Goal: Complete application form

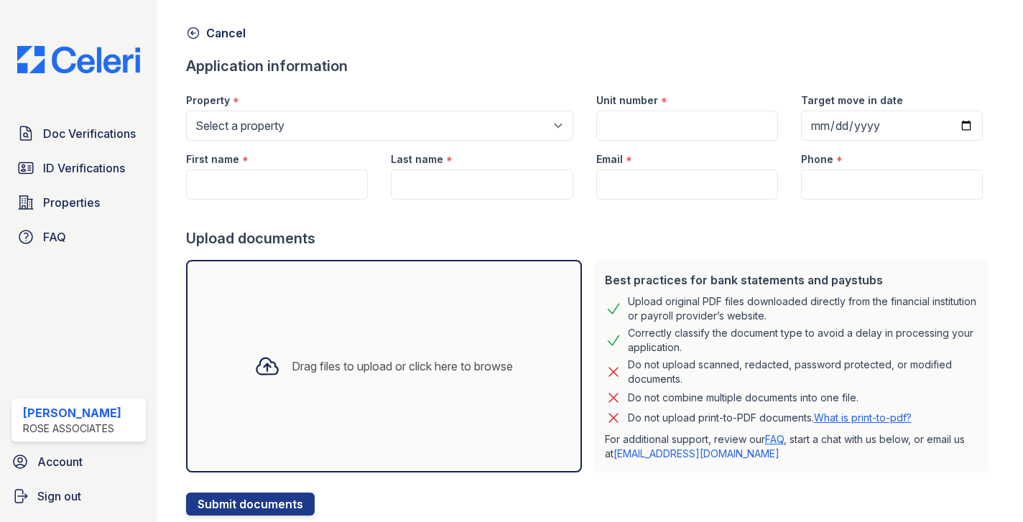
scroll to position [93, 0]
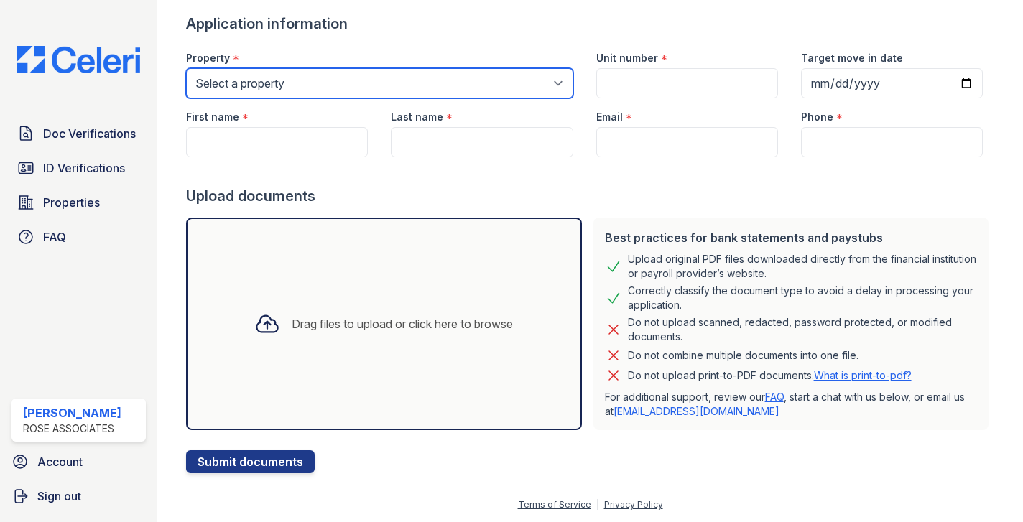
click at [303, 88] on select "Select a property [GEOGRAPHIC_DATA] The Guild" at bounding box center [379, 83] width 387 height 30
select select "3109"
click at [186, 68] on select "Select a property [GEOGRAPHIC_DATA] The Guild" at bounding box center [379, 83] width 387 height 30
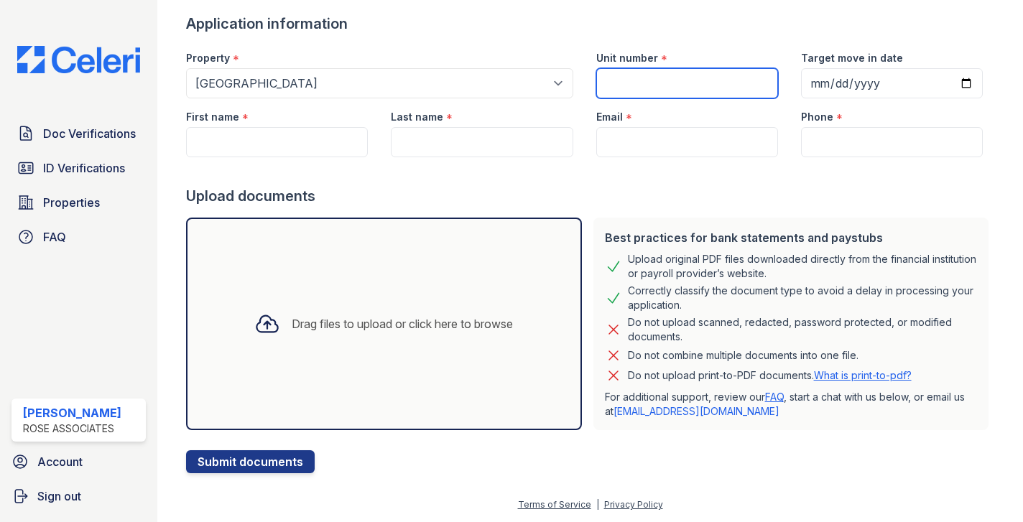
click at [633, 81] on input "Unit number" at bounding box center [688, 83] width 182 height 30
type input "6D"
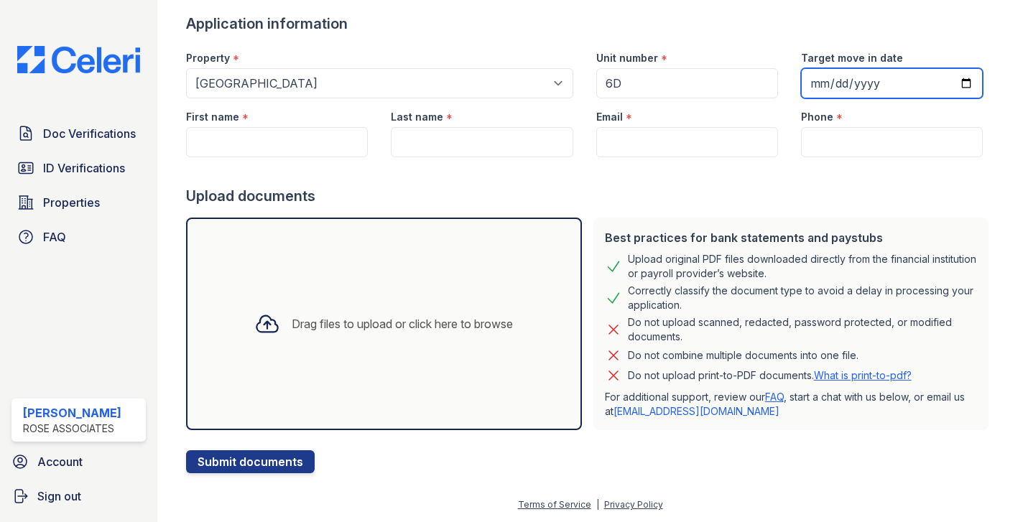
click at [899, 80] on input "Target move in date" at bounding box center [892, 83] width 182 height 30
click at [969, 83] on input "Target move in date" at bounding box center [892, 83] width 182 height 30
type input "[DATE]"
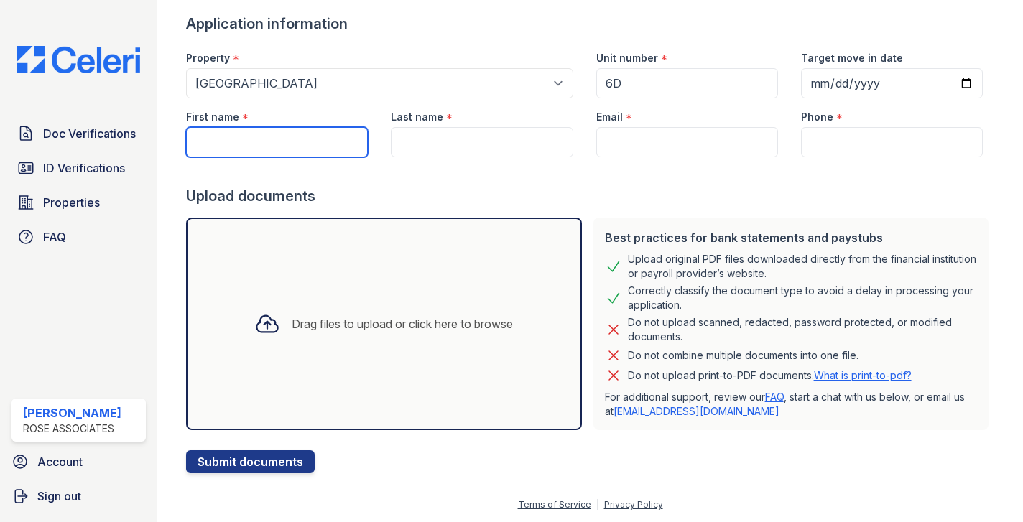
click at [297, 142] on input "First name" at bounding box center [277, 142] width 182 height 30
paste input "Shahmurad"
type input "Shahmurad"
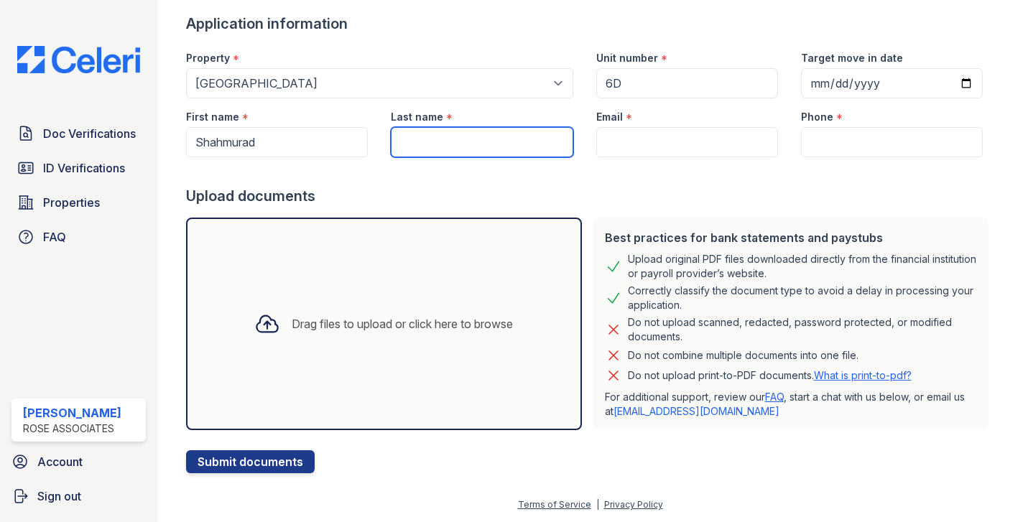
click at [434, 139] on input "Last name" at bounding box center [482, 142] width 182 height 30
paste input "Lodhi"
type input "Lodhi"
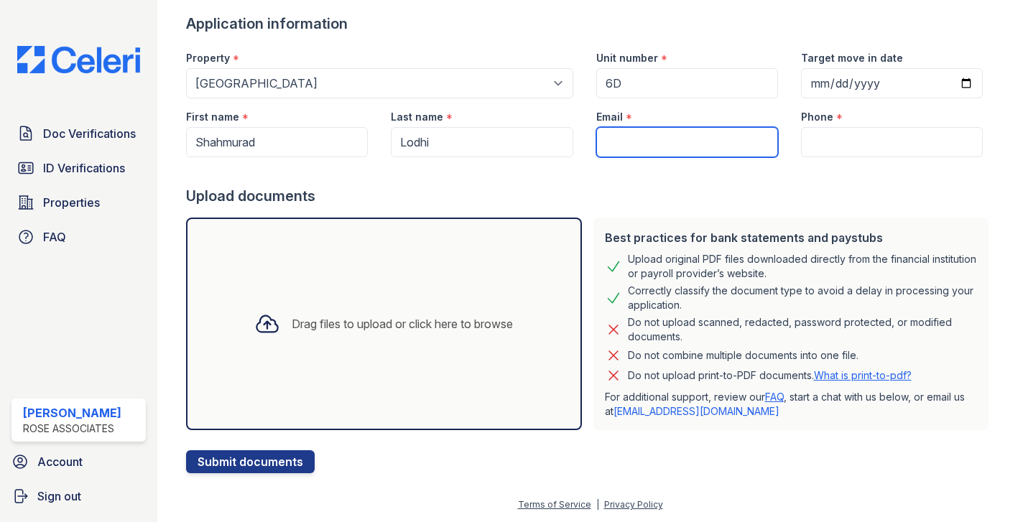
click at [624, 148] on input "Email" at bounding box center [688, 142] width 182 height 30
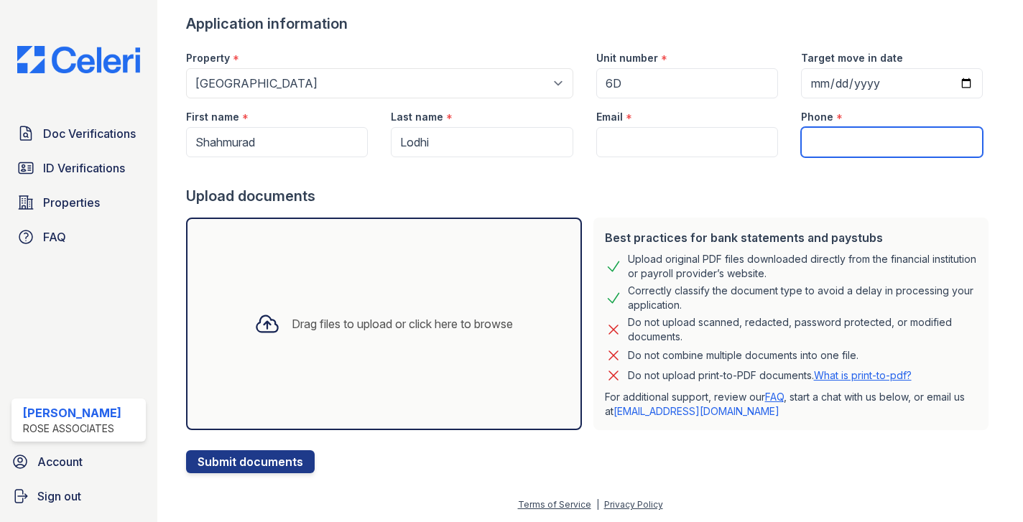
click at [849, 133] on input "Phone" at bounding box center [892, 142] width 182 height 30
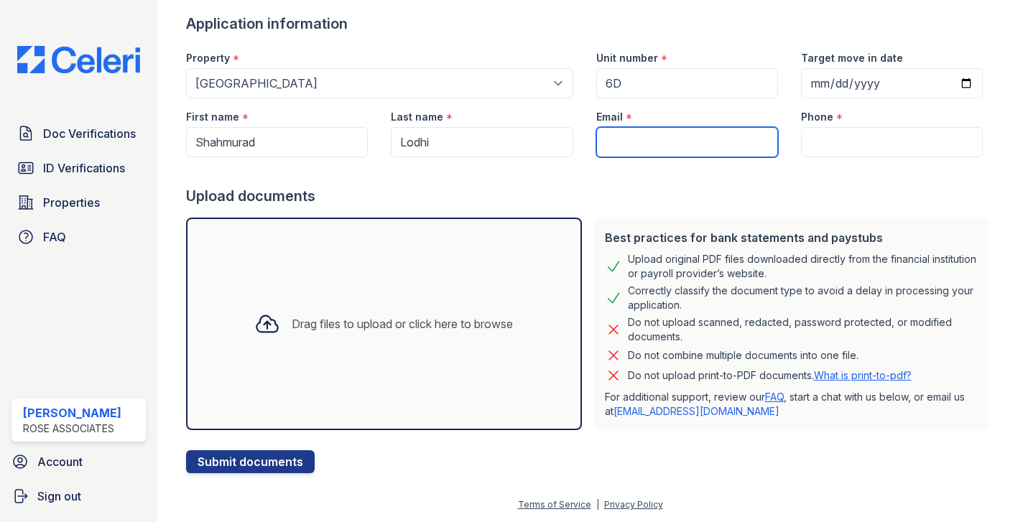
click at [655, 154] on input "Email" at bounding box center [688, 142] width 182 height 30
paste input "[EMAIL_ADDRESS][DOMAIN_NAME]"
type input "[EMAIL_ADDRESS][DOMAIN_NAME]"
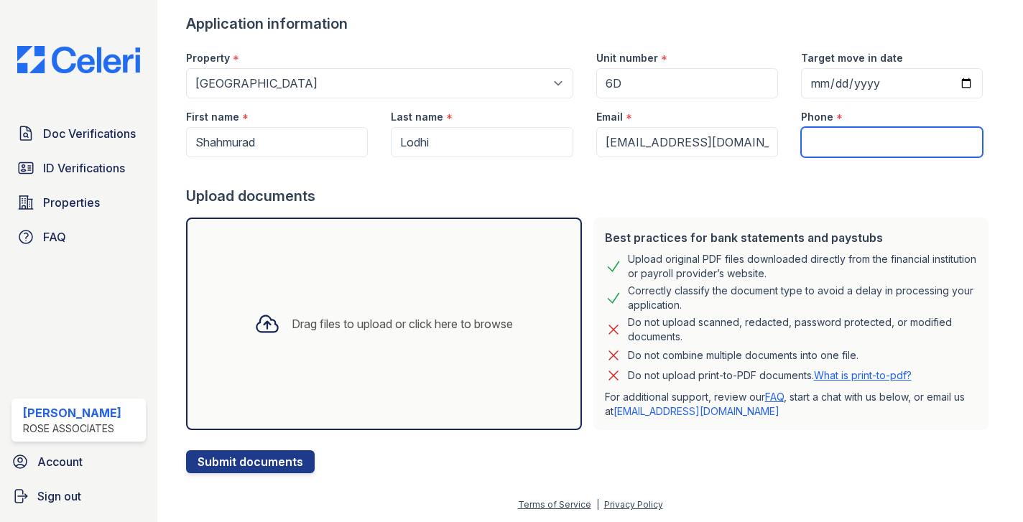
click at [821, 140] on input "Phone" at bounding box center [892, 142] width 182 height 30
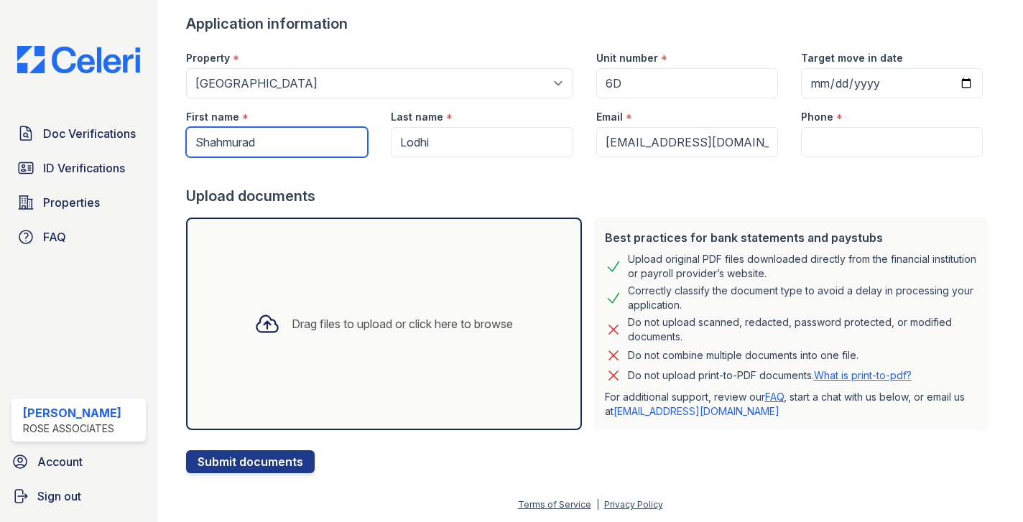
drag, startPoint x: 277, startPoint y: 149, endPoint x: 183, endPoint y: 140, distance: 94.6
click at [183, 140] on div "First name * Shahmurad" at bounding box center [277, 127] width 205 height 59
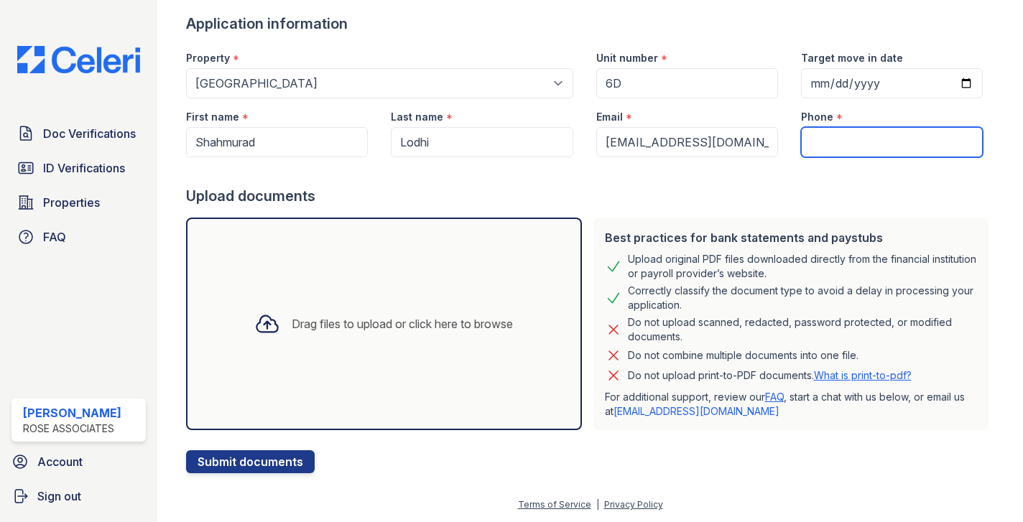
click at [833, 134] on input "Phone" at bounding box center [892, 142] width 182 height 30
paste input "646-944-2097"
type input "646-944-2097"
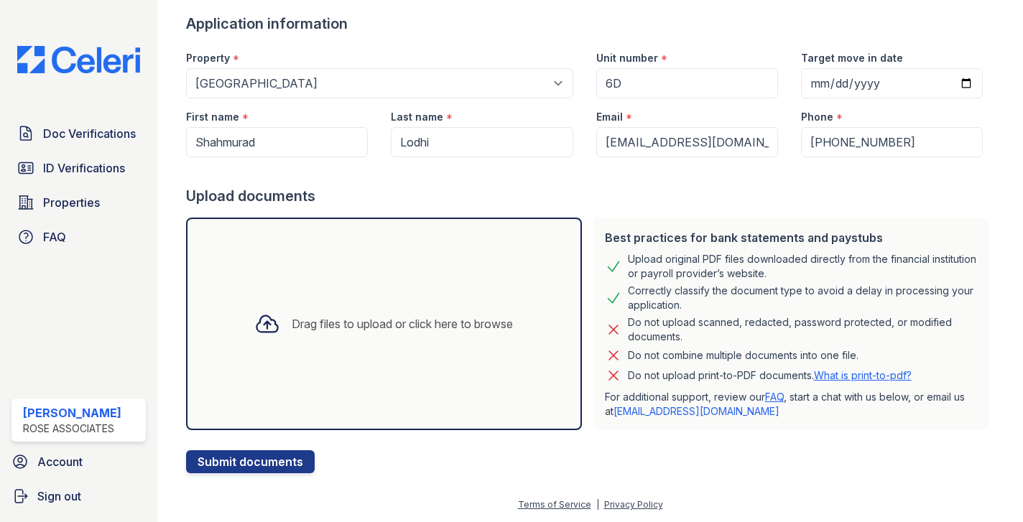
click at [258, 318] on icon at bounding box center [267, 324] width 26 height 26
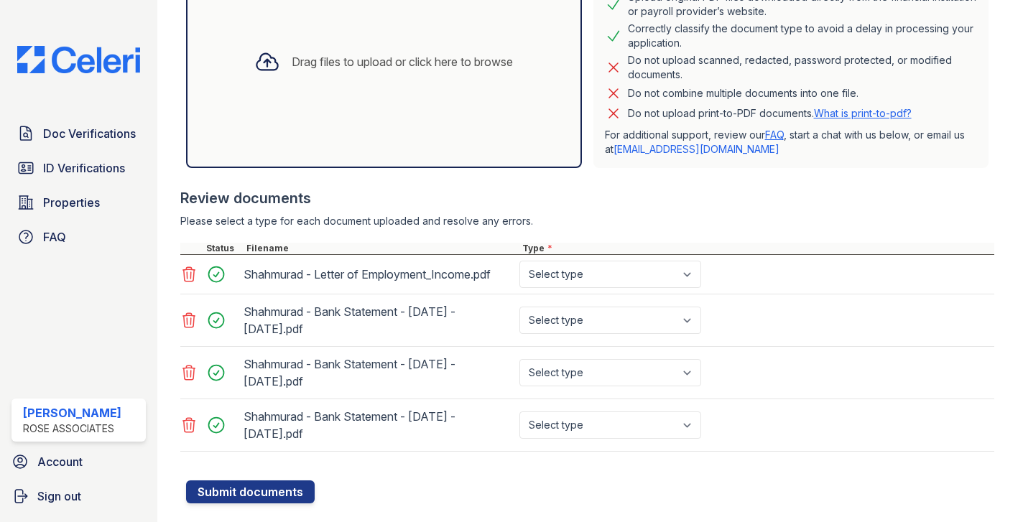
scroll to position [385, 0]
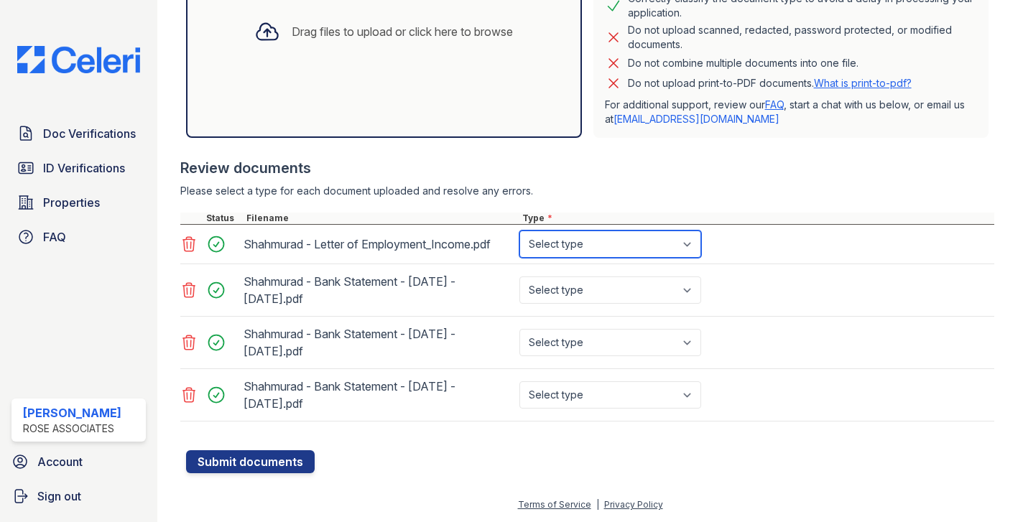
click at [599, 231] on select "Select type Paystub Bank Statement Offer Letter Tax Documents Benefit Award Let…" at bounding box center [611, 244] width 182 height 27
select select "offer_letter"
click at [520, 231] on select "Select type Paystub Bank Statement Offer Letter Tax Documents Benefit Award Let…" at bounding box center [611, 244] width 182 height 27
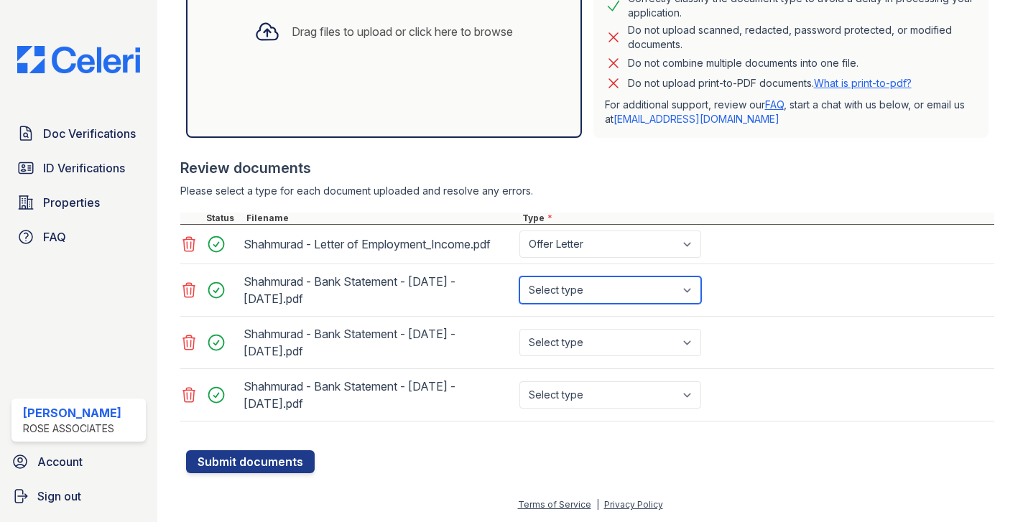
click at [579, 285] on select "Select type Paystub Bank Statement Offer Letter Tax Documents Benefit Award Let…" at bounding box center [611, 290] width 182 height 27
select select "bank_statement"
click at [520, 277] on select "Select type Paystub Bank Statement Offer Letter Tax Documents Benefit Award Let…" at bounding box center [611, 290] width 182 height 27
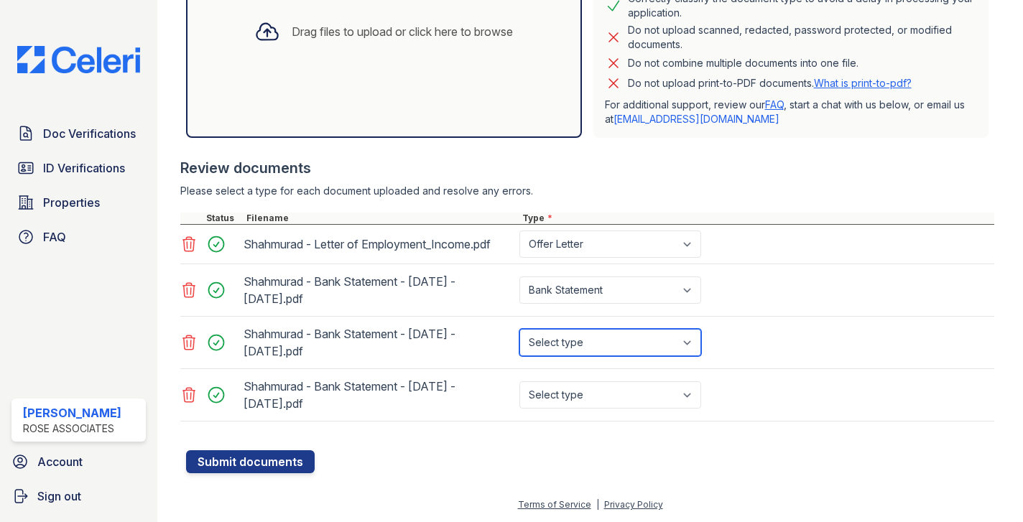
click at [571, 343] on select "Select type Paystub Bank Statement Offer Letter Tax Documents Benefit Award Let…" at bounding box center [611, 342] width 182 height 27
select select "bank_statement"
click at [520, 329] on select "Select type Paystub Bank Statement Offer Letter Tax Documents Benefit Award Let…" at bounding box center [611, 342] width 182 height 27
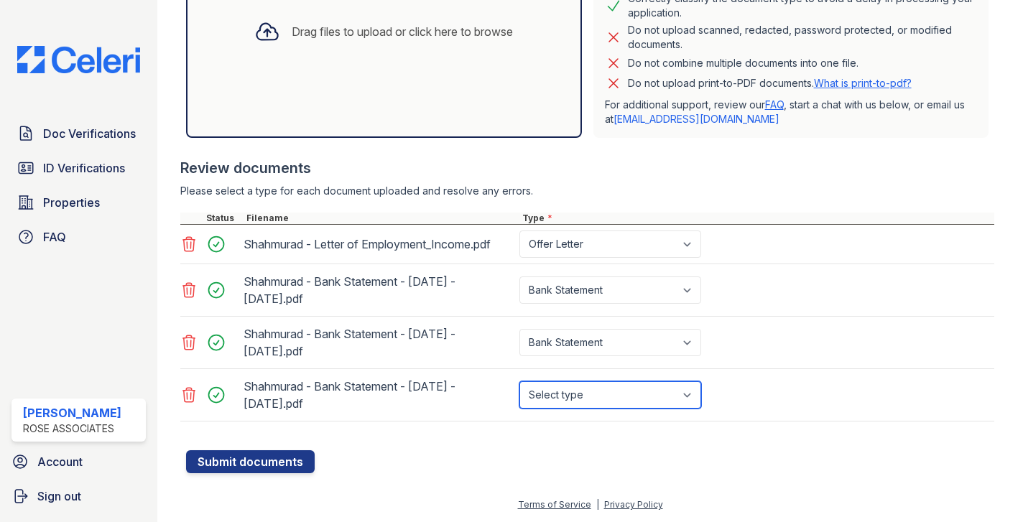
click at [566, 394] on select "Select type Paystub Bank Statement Offer Letter Tax Documents Benefit Award Let…" at bounding box center [611, 395] width 182 height 27
select select "bank_statement"
click at [520, 382] on select "Select type Paystub Bank Statement Offer Letter Tax Documents Benefit Award Let…" at bounding box center [611, 395] width 182 height 27
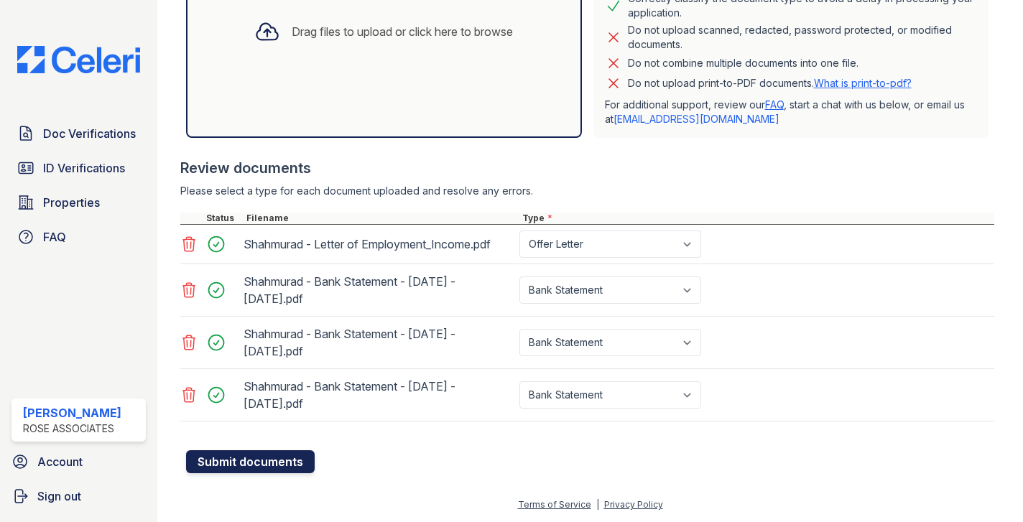
click at [260, 461] on button "Submit documents" at bounding box center [250, 462] width 129 height 23
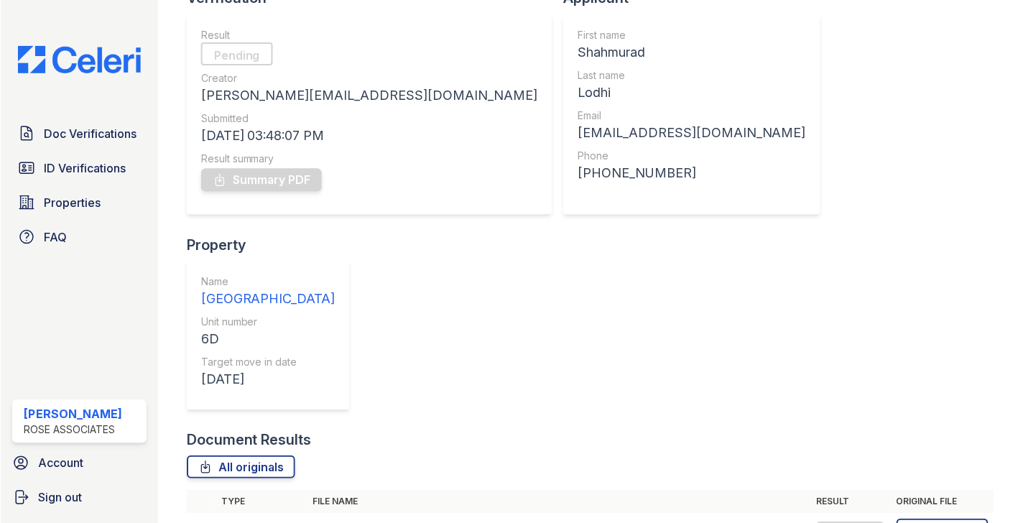
scroll to position [157, 0]
